Goal: Information Seeking & Learning: Find specific fact

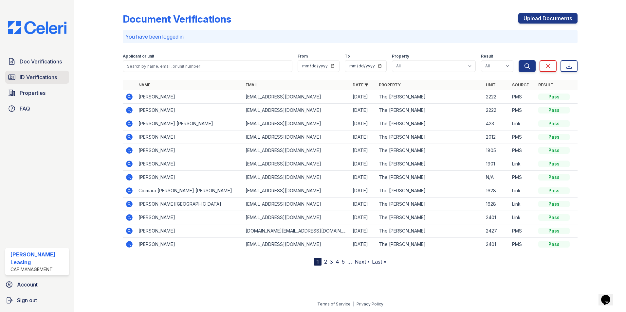
click at [36, 76] on span "ID Verifications" at bounding box center [38, 77] width 37 height 8
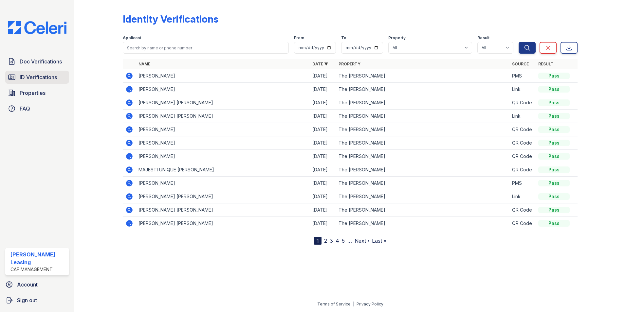
click at [42, 78] on span "ID Verifications" at bounding box center [38, 77] width 37 height 8
click at [128, 75] on icon at bounding box center [129, 76] width 7 height 7
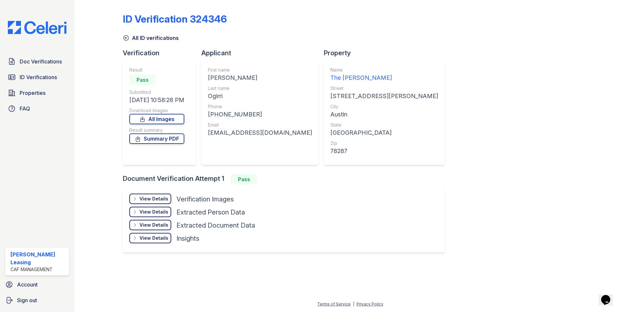
click at [158, 200] on div "View Details" at bounding box center [153, 199] width 29 height 7
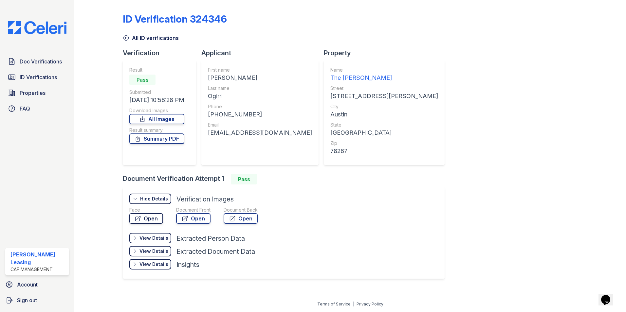
click at [154, 220] on link "Open" at bounding box center [146, 218] width 34 height 10
click at [149, 238] on div "View Details" at bounding box center [153, 238] width 29 height 7
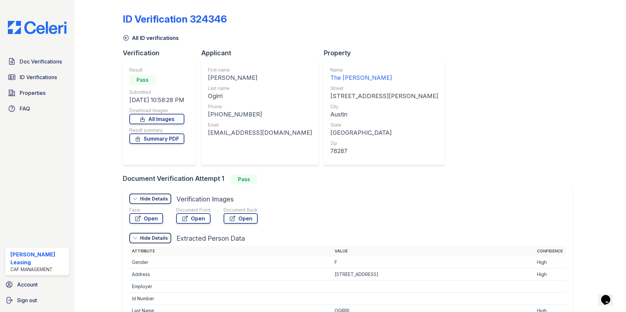
click at [149, 238] on div "Hide Details" at bounding box center [154, 238] width 28 height 7
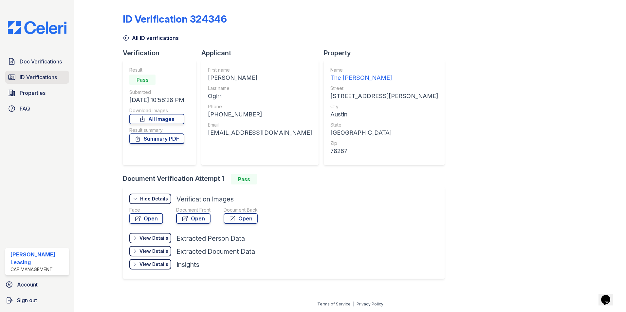
click at [41, 78] on span "ID Verifications" at bounding box center [38, 77] width 37 height 8
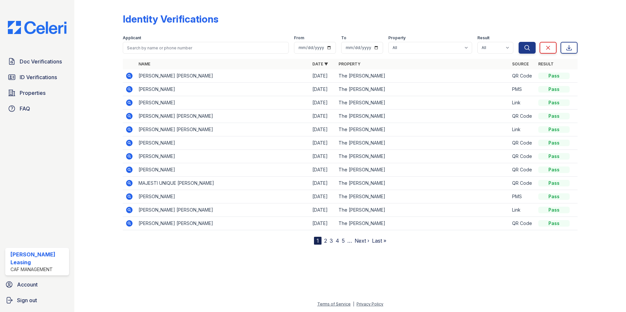
click at [129, 76] on icon at bounding box center [129, 76] width 2 height 2
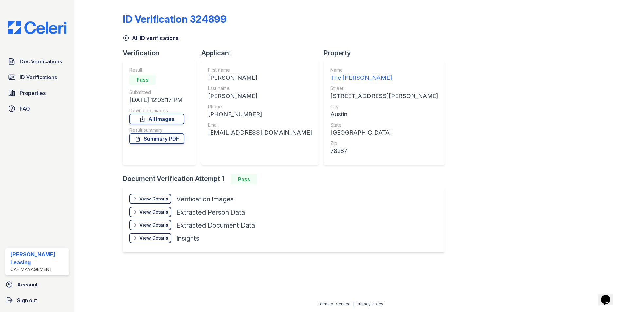
click at [155, 201] on div "View Details" at bounding box center [153, 199] width 29 height 7
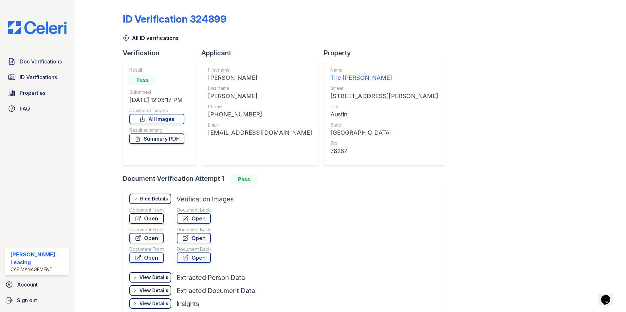
click at [148, 218] on link "Open" at bounding box center [146, 218] width 34 height 10
drag, startPoint x: 284, startPoint y: 133, endPoint x: 208, endPoint y: 138, distance: 75.4
click at [208, 138] on div "First name CONNER ERIC Last name BLENDEN Phone +15126989538 Email connerblenden…" at bounding box center [259, 112] width 117 height 105
drag, startPoint x: 208, startPoint y: 138, endPoint x: 220, endPoint y: 134, distance: 11.8
copy div "connerblenden@gmail.com"
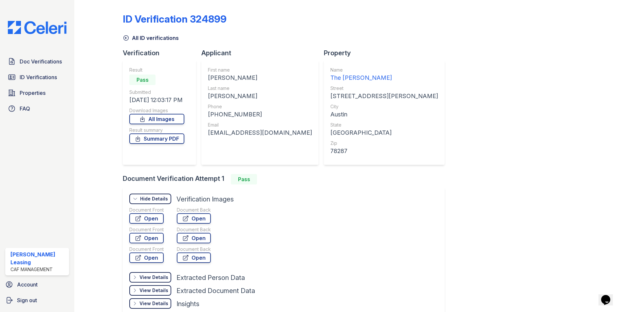
click at [263, 102] on div "First name CONNER ERIC Last name BLENDEN Phone +15126989538 Email connerblenden…" at bounding box center [260, 113] width 104 height 92
drag, startPoint x: 237, startPoint y: 95, endPoint x: 206, endPoint y: 99, distance: 30.3
click at [206, 99] on div "First name CONNER ERIC Last name BLENDEN Phone +15126989538 Email connerblenden…" at bounding box center [259, 112] width 117 height 105
drag, startPoint x: 206, startPoint y: 99, endPoint x: 216, endPoint y: 95, distance: 10.3
copy div "BLENDEN"
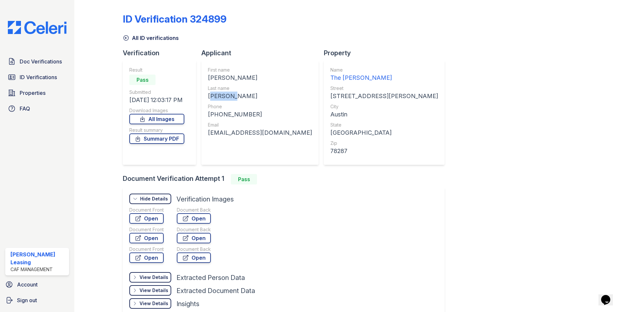
click at [267, 94] on div "BLENDEN" at bounding box center [260, 96] width 104 height 9
drag, startPoint x: 251, startPoint y: 77, endPoint x: 206, endPoint y: 78, distance: 44.2
click at [206, 78] on div "First name CONNER ERIC Last name BLENDEN Phone +15126989538 Email connerblenden…" at bounding box center [259, 112] width 117 height 105
drag, startPoint x: 206, startPoint y: 78, endPoint x: 222, endPoint y: 75, distance: 15.7
copy div "CONNER ERIC"
